Goal: Task Accomplishment & Management: Manage account settings

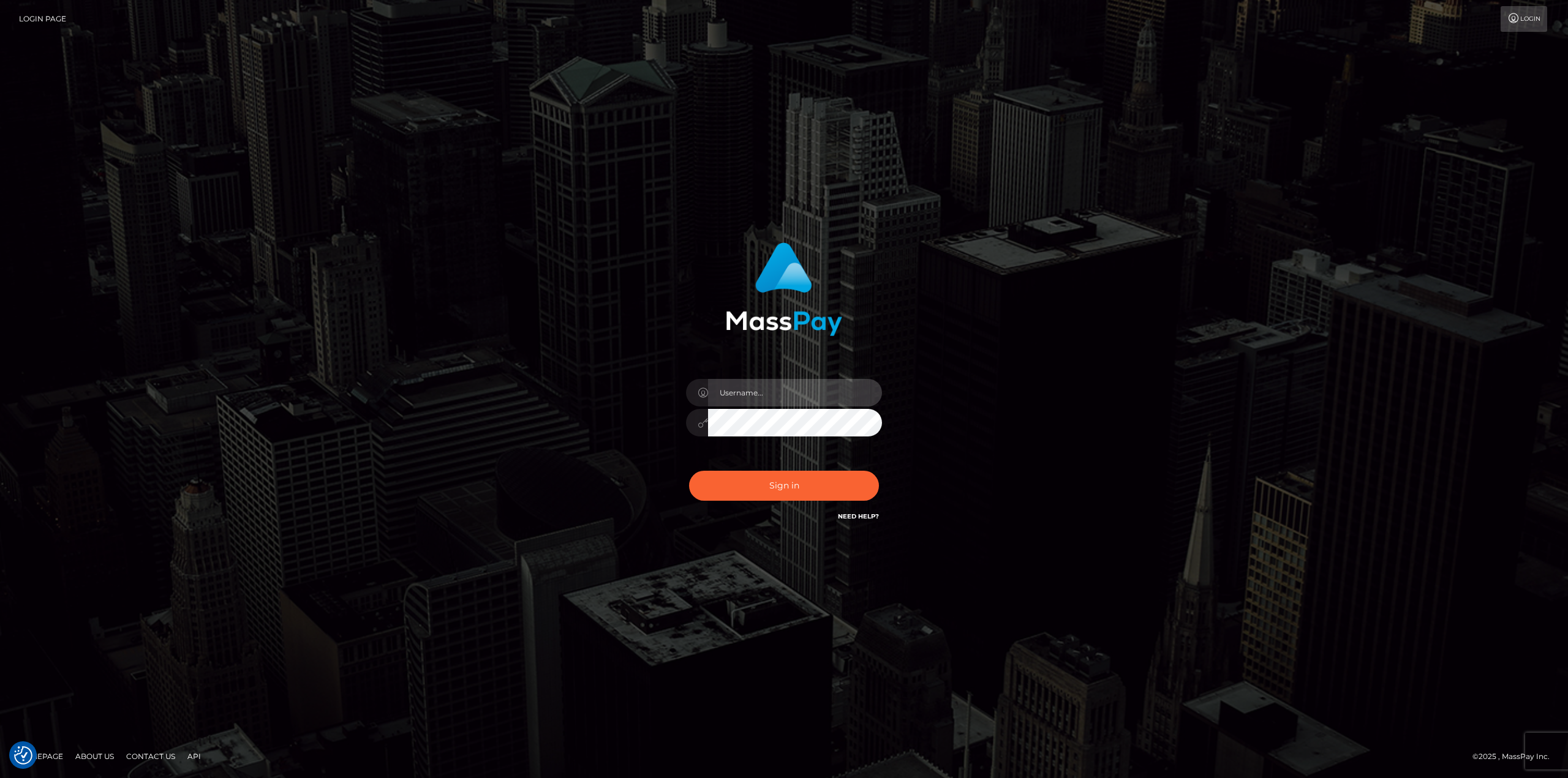
click at [736, 392] on input "text" at bounding box center [795, 392] width 174 height 27
type input "Ahmed"
click at [689, 471] on button "Sign in" at bounding box center [784, 486] width 190 height 30
click at [790, 391] on input "text" at bounding box center [795, 392] width 174 height 27
type input "Ahmed"
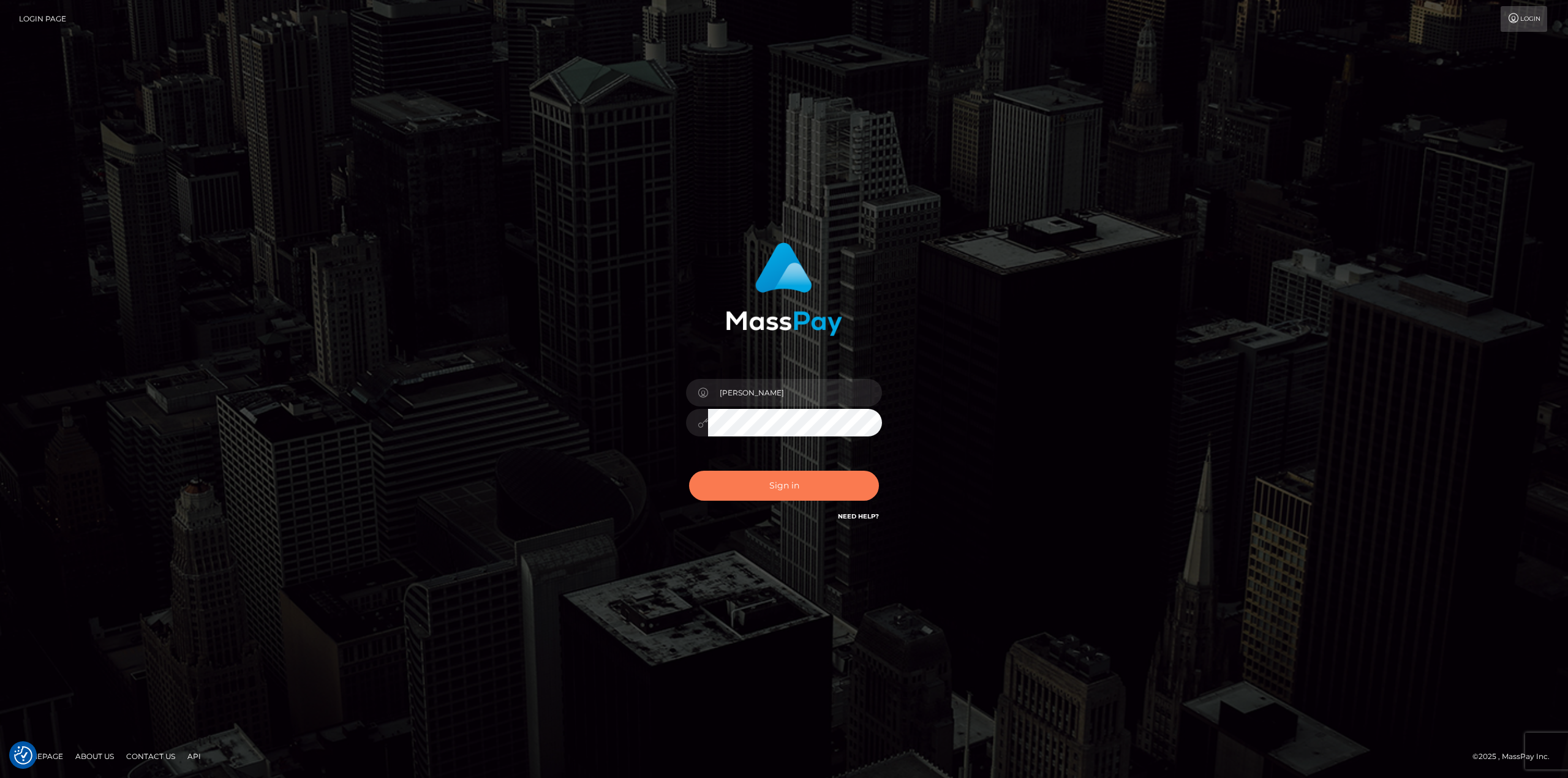
click at [812, 480] on button "Sign in" at bounding box center [784, 486] width 190 height 30
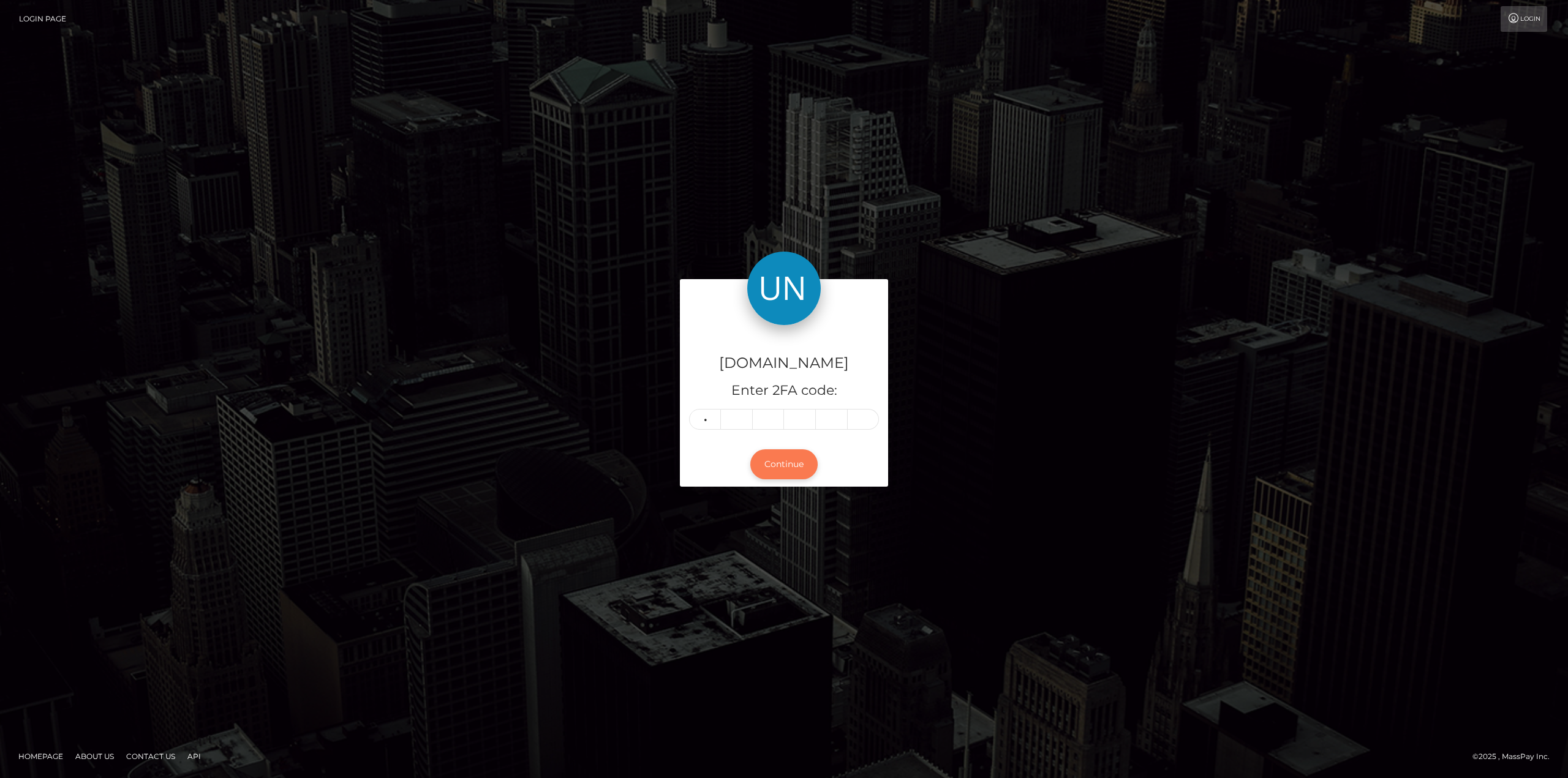
type input "4"
type input "2"
type input "7"
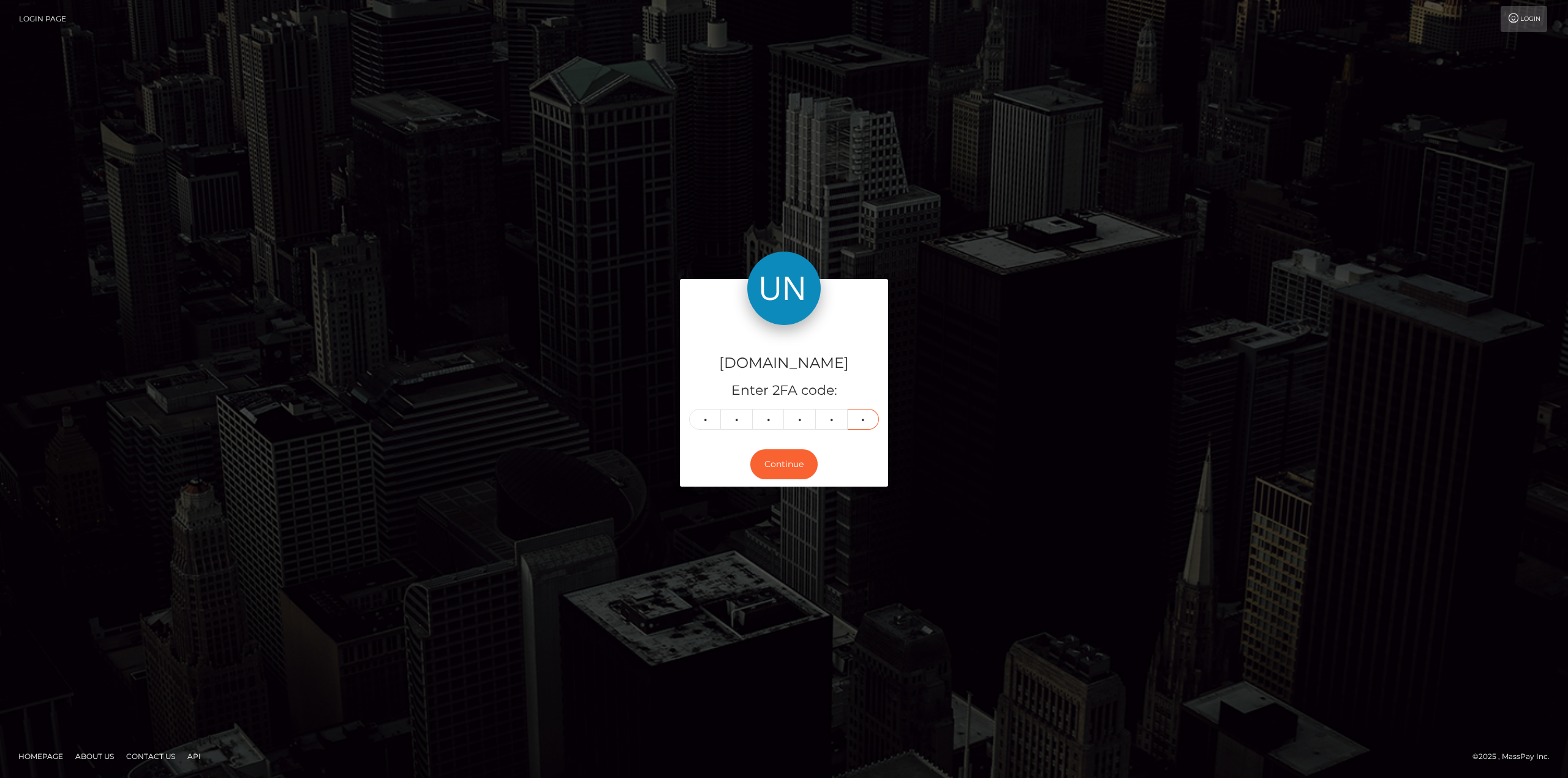
type input "8"
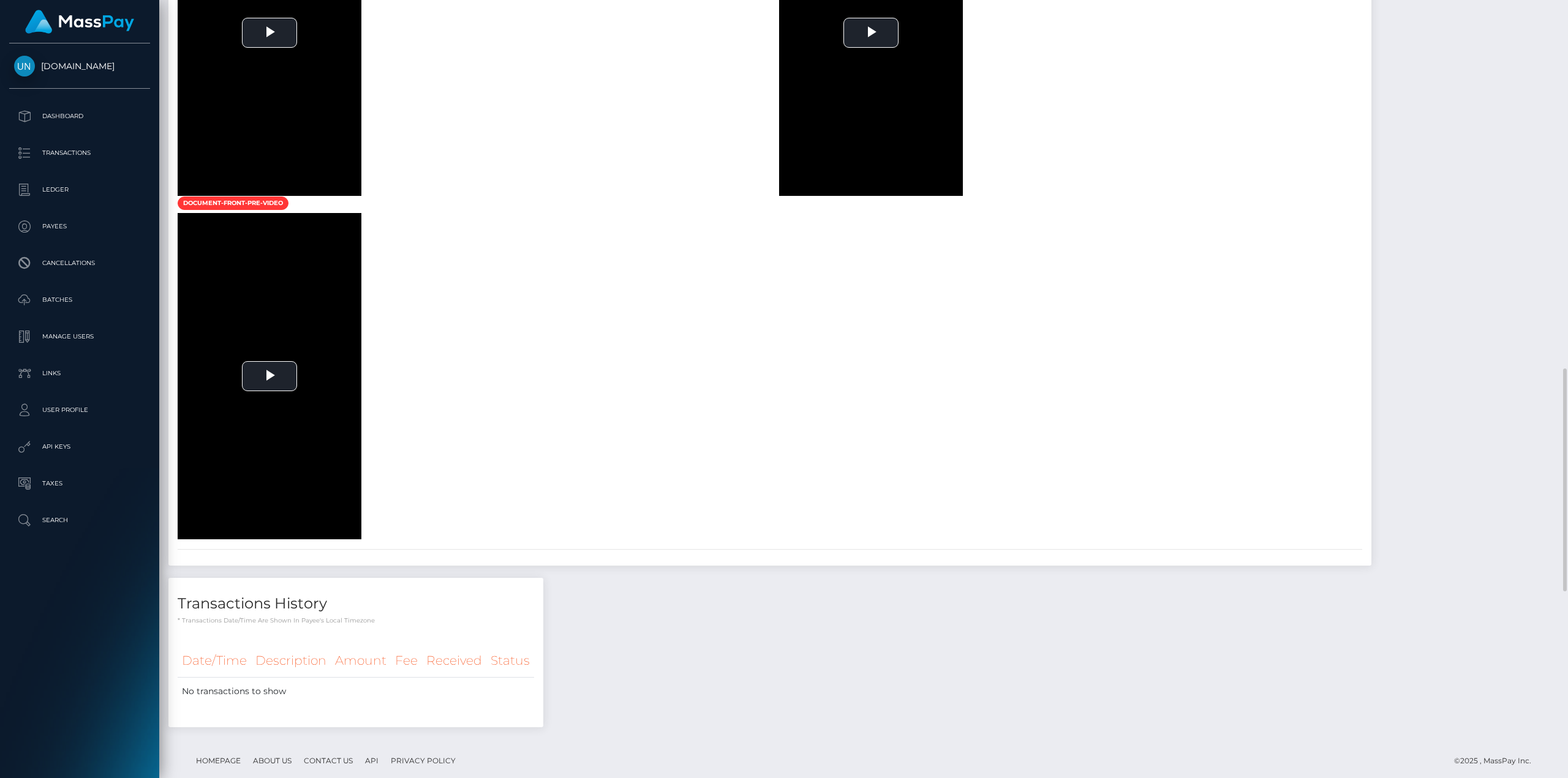
scroll to position [1347, 0]
